Goal: Transaction & Acquisition: Book appointment/travel/reservation

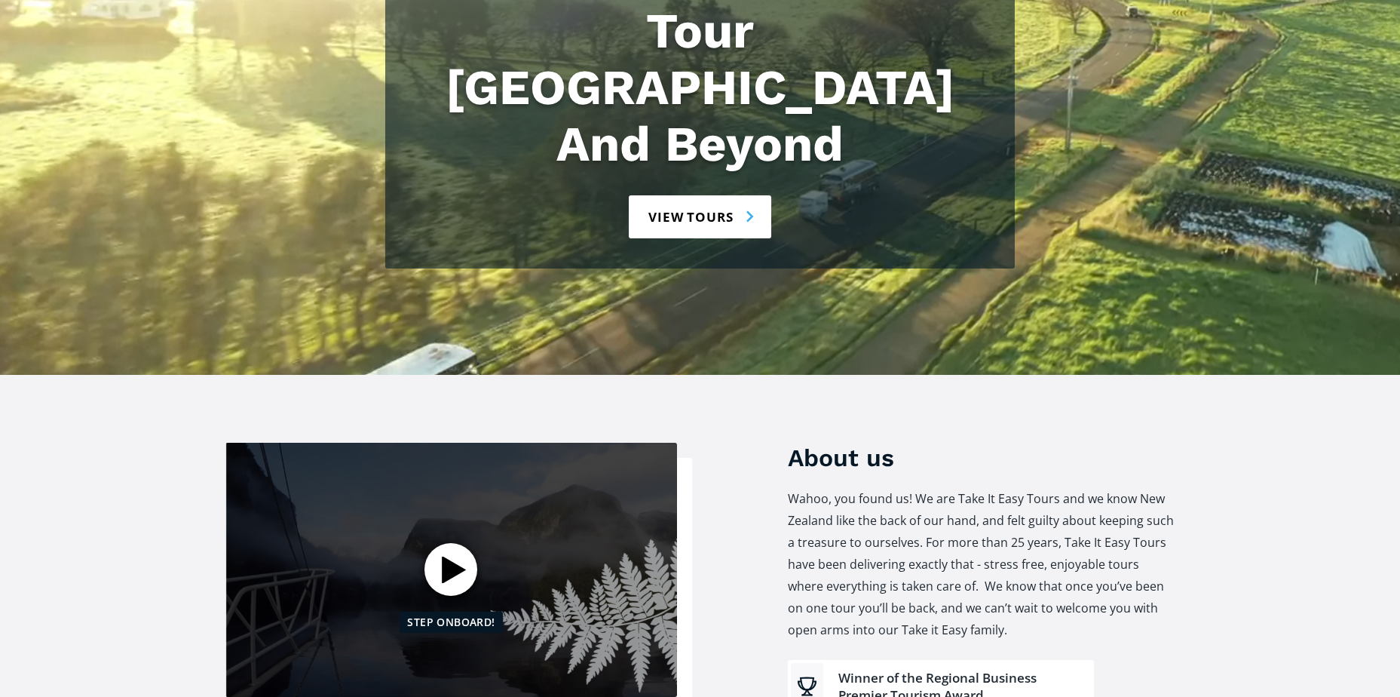
scroll to position [302, 0]
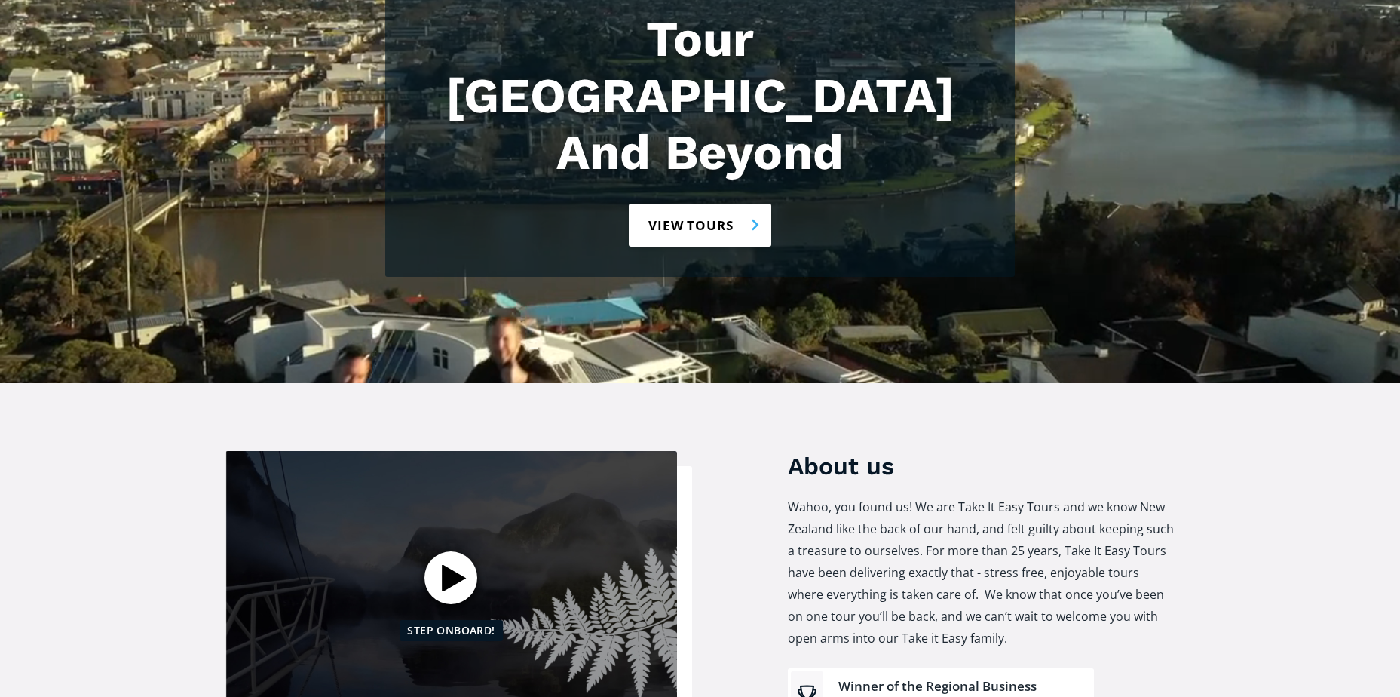
click at [694, 204] on link "View tours" at bounding box center [700, 225] width 142 height 43
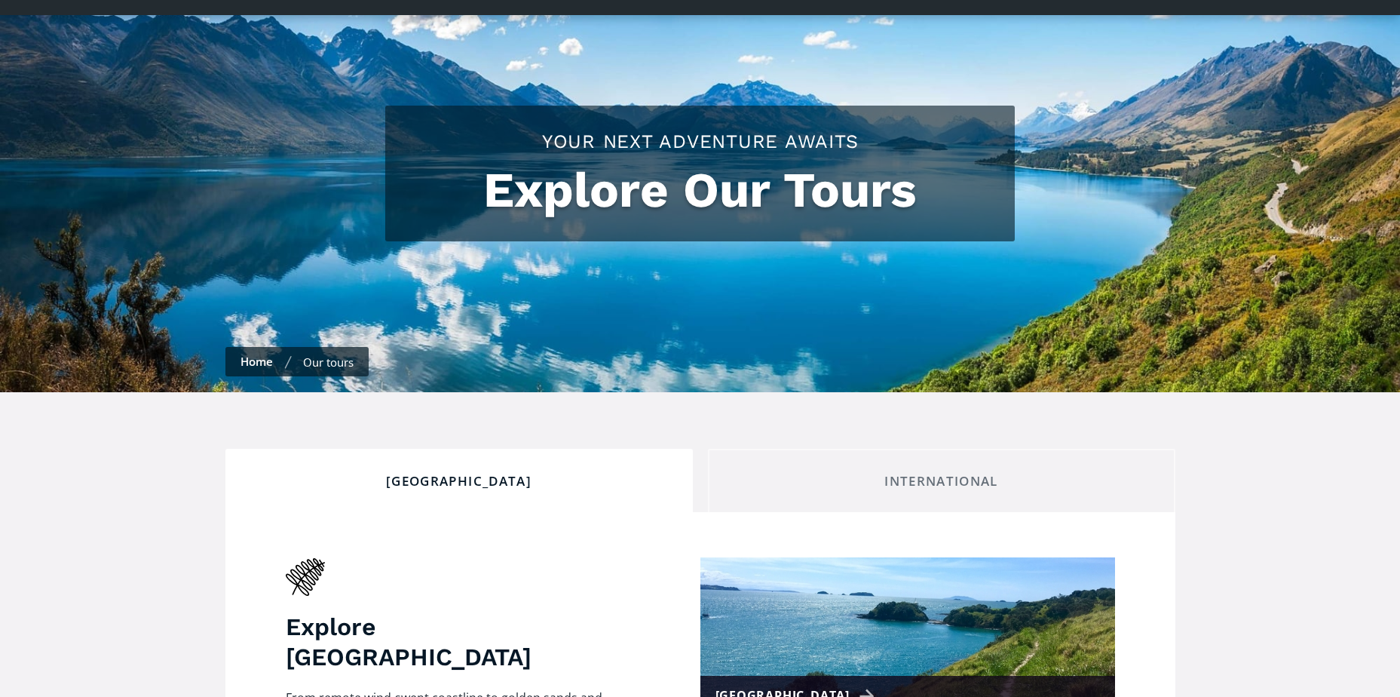
checkbox input "true"
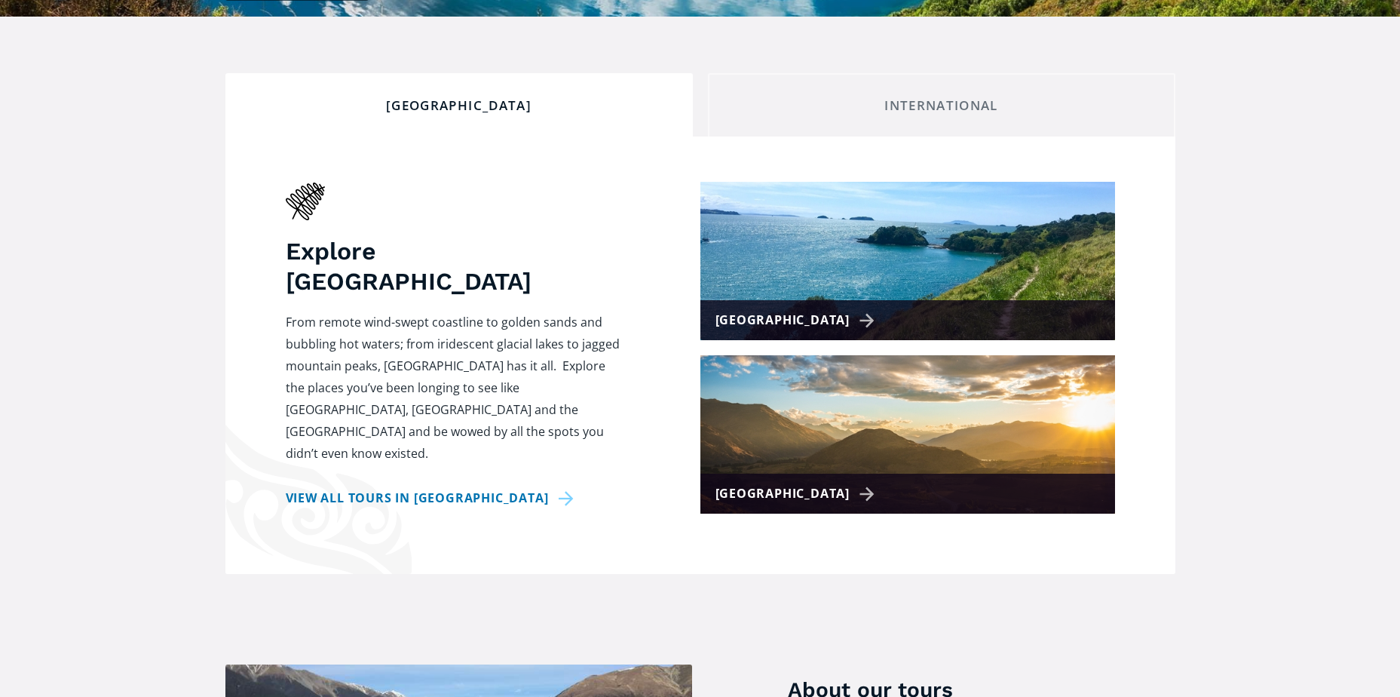
scroll to position [528, 0]
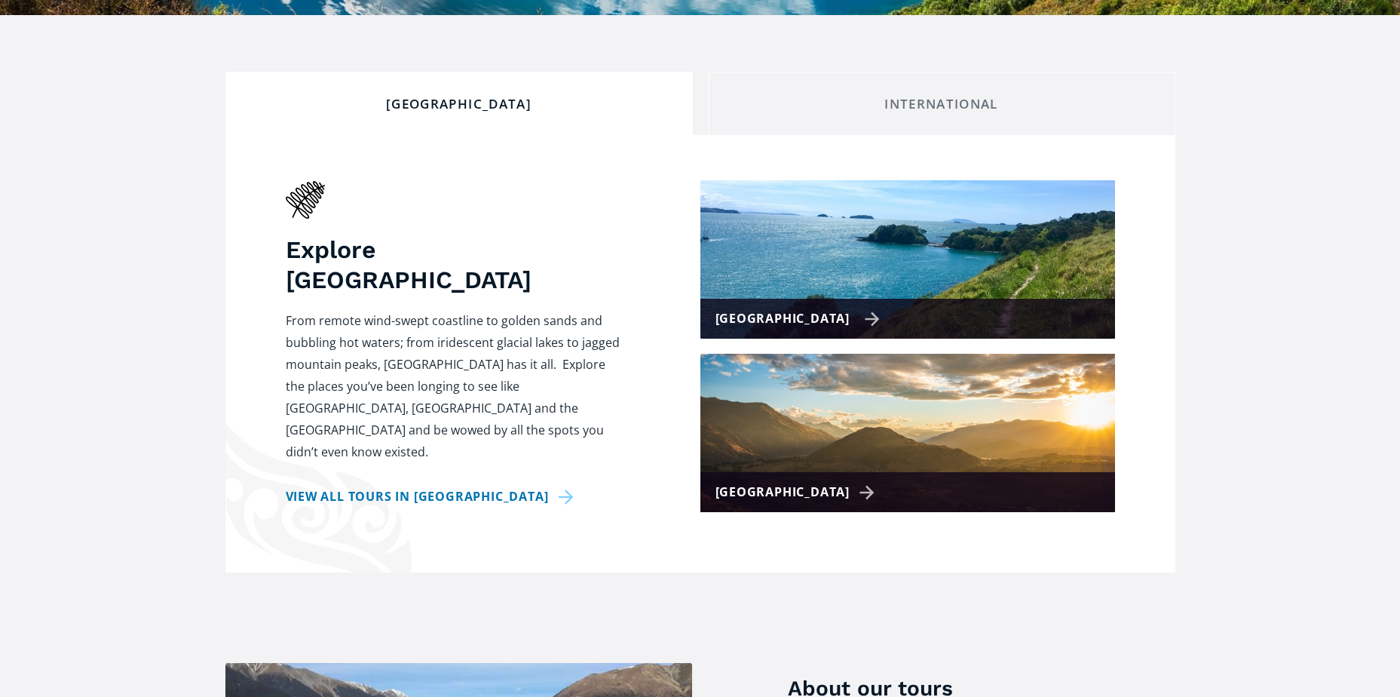
click at [799, 308] on div "[GEOGRAPHIC_DATA]" at bounding box center [797, 319] width 165 height 22
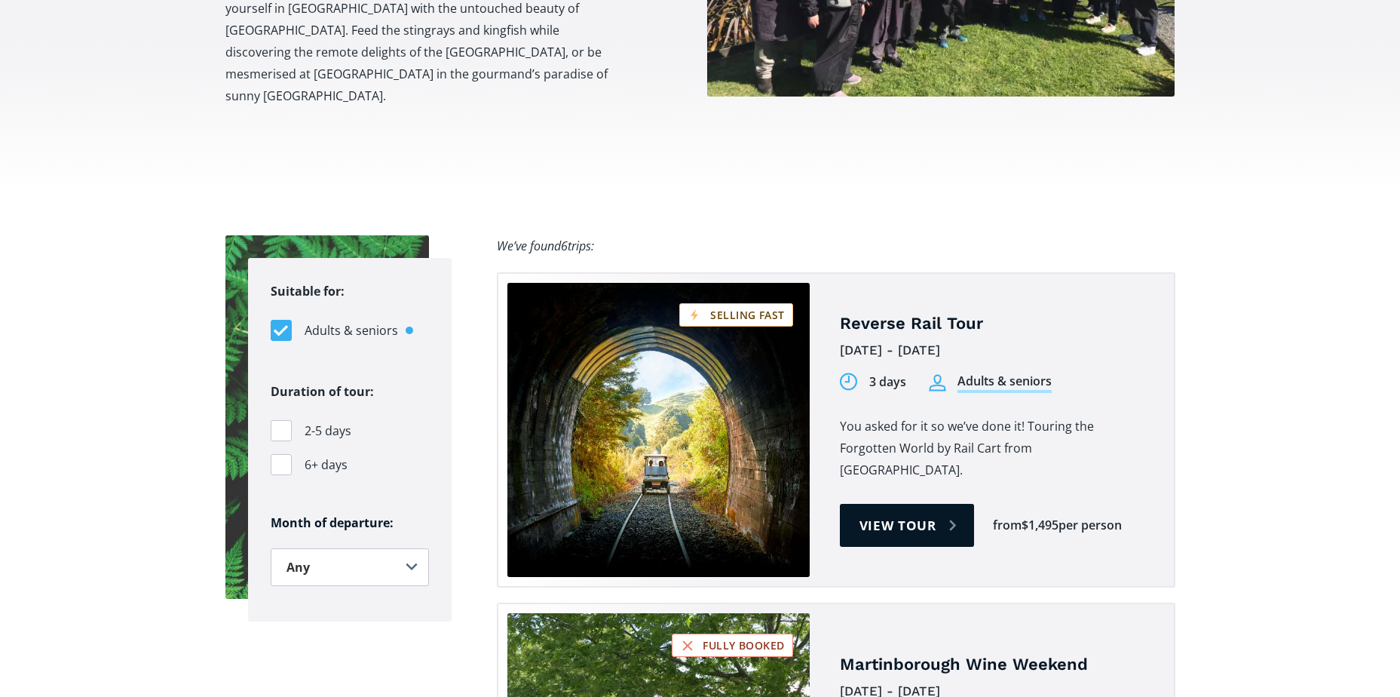
scroll to position [905, 0]
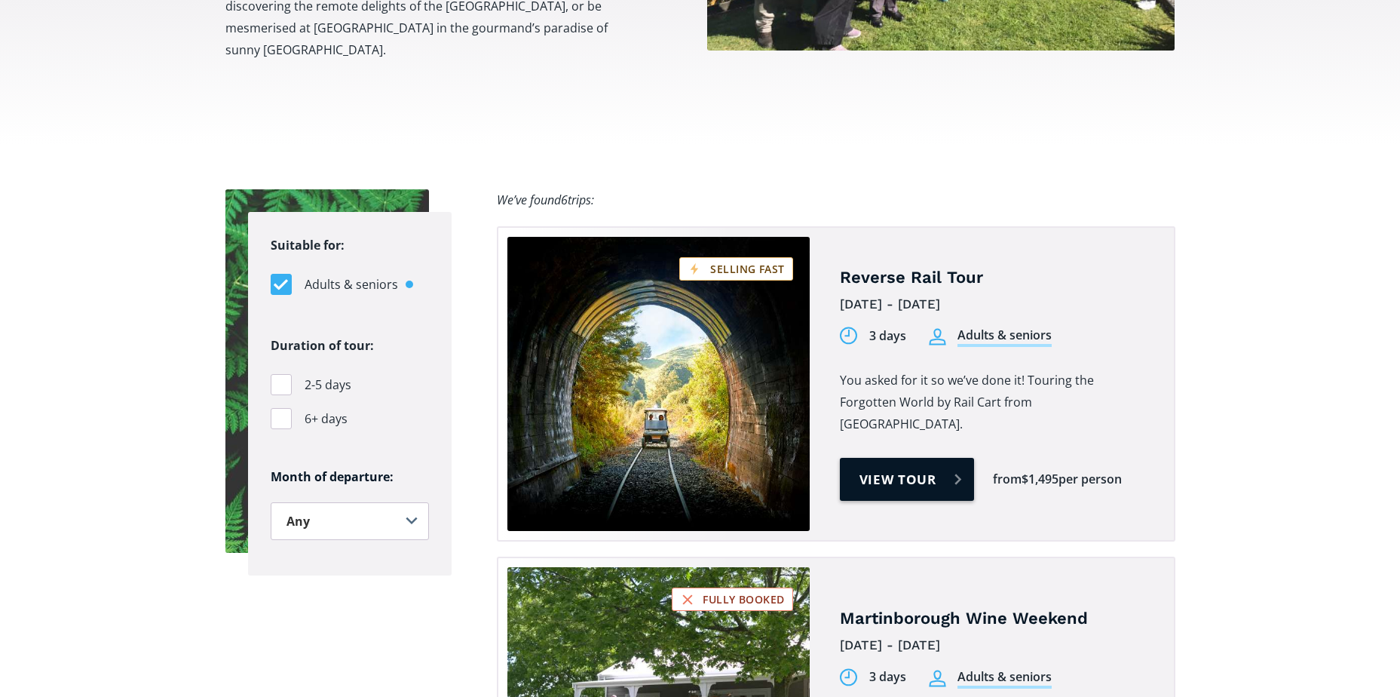
click at [919, 458] on link "View tour" at bounding box center [907, 479] width 135 height 43
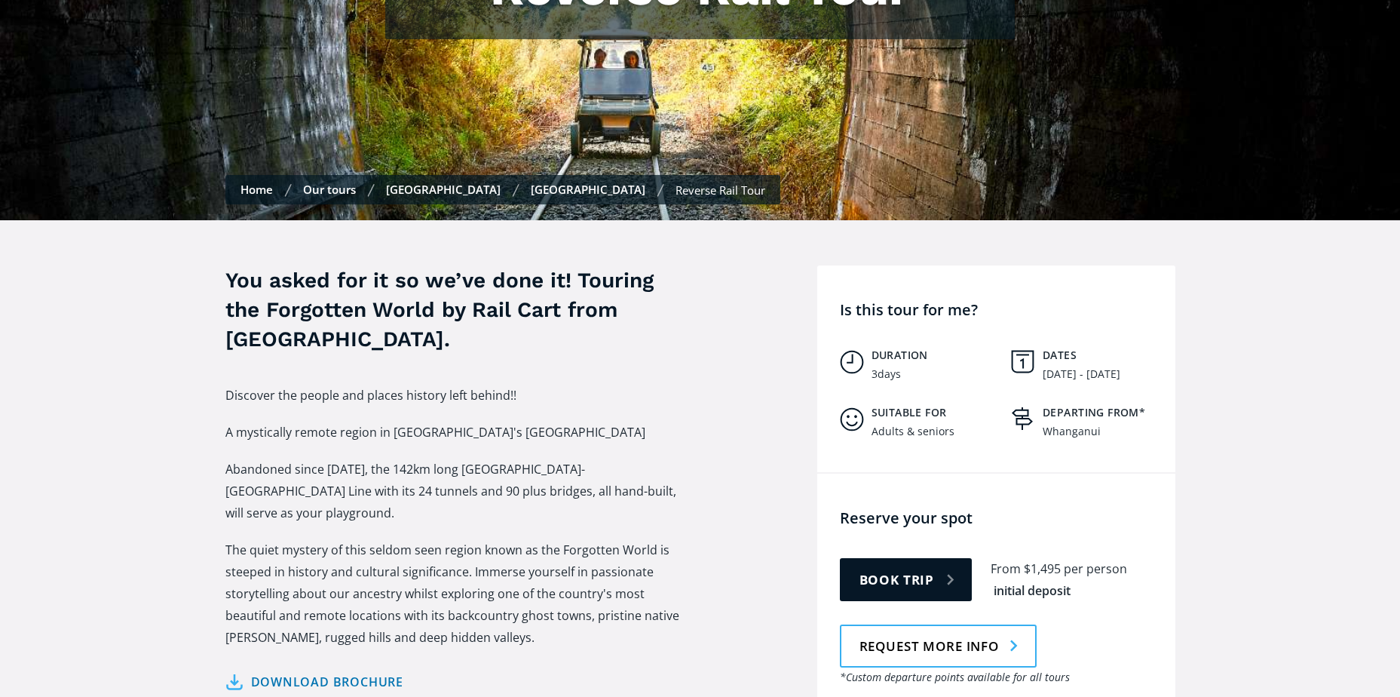
scroll to position [377, 0]
